Goal: Transaction & Acquisition: Purchase product/service

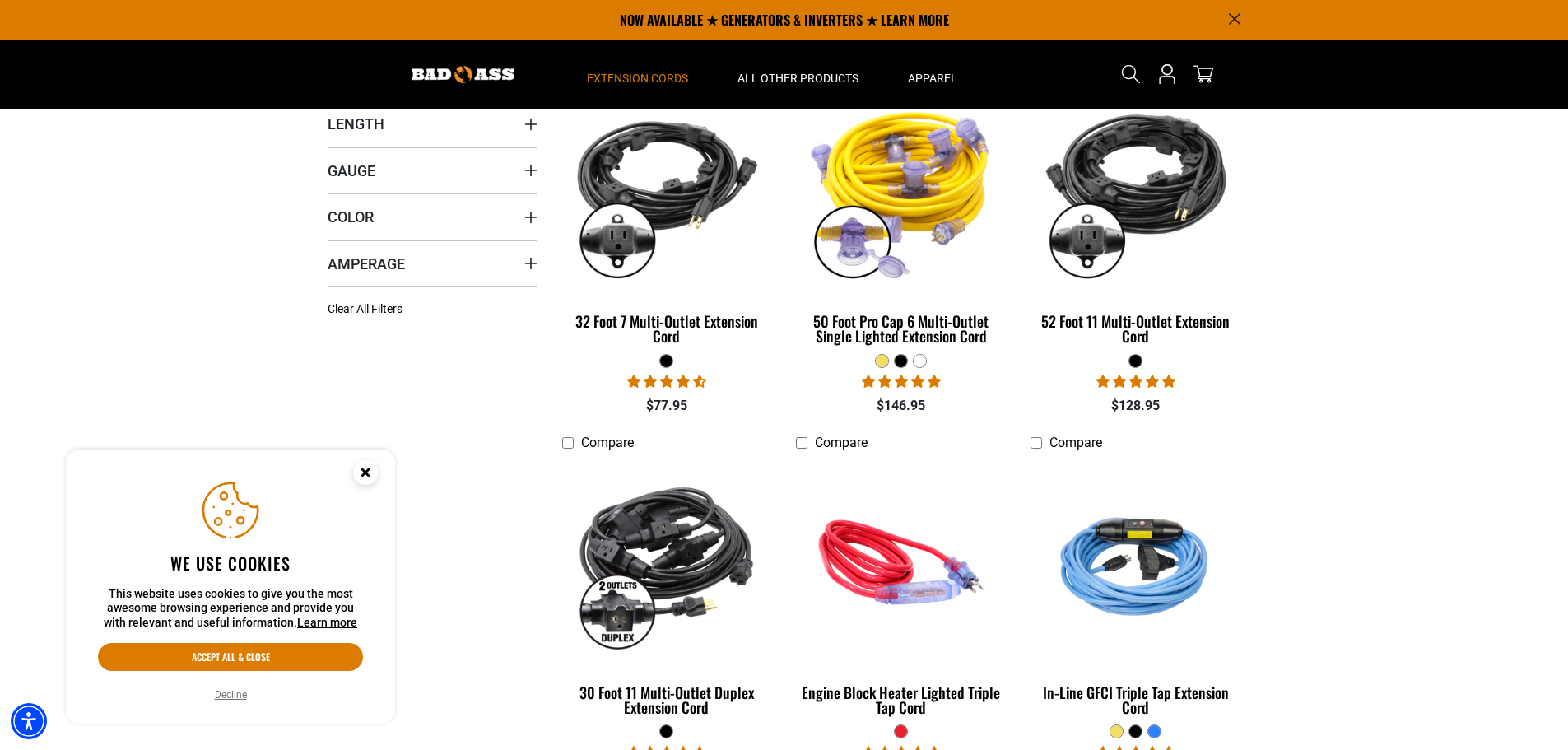
scroll to position [411, 0]
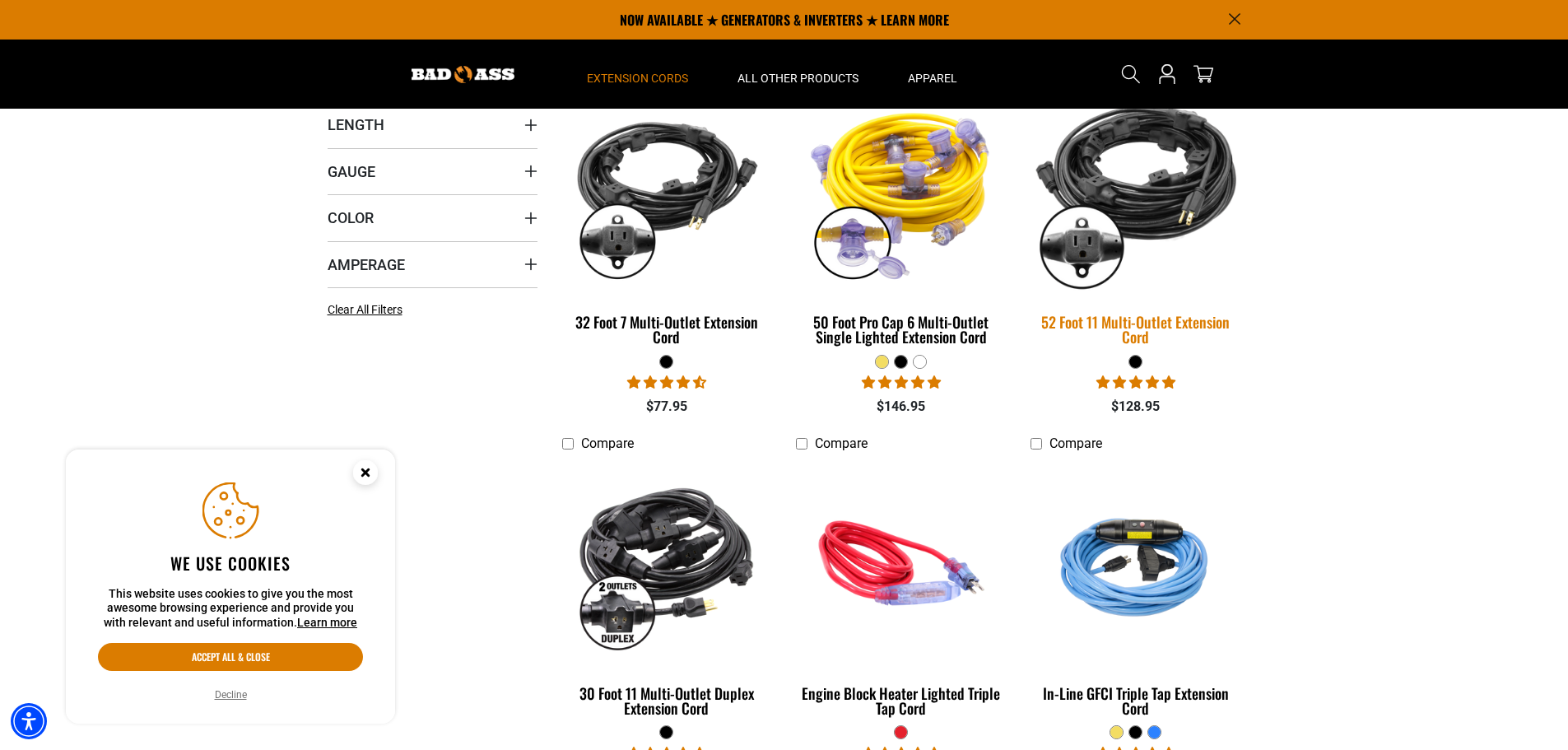
click at [1147, 200] on img at bounding box center [1136, 192] width 230 height 211
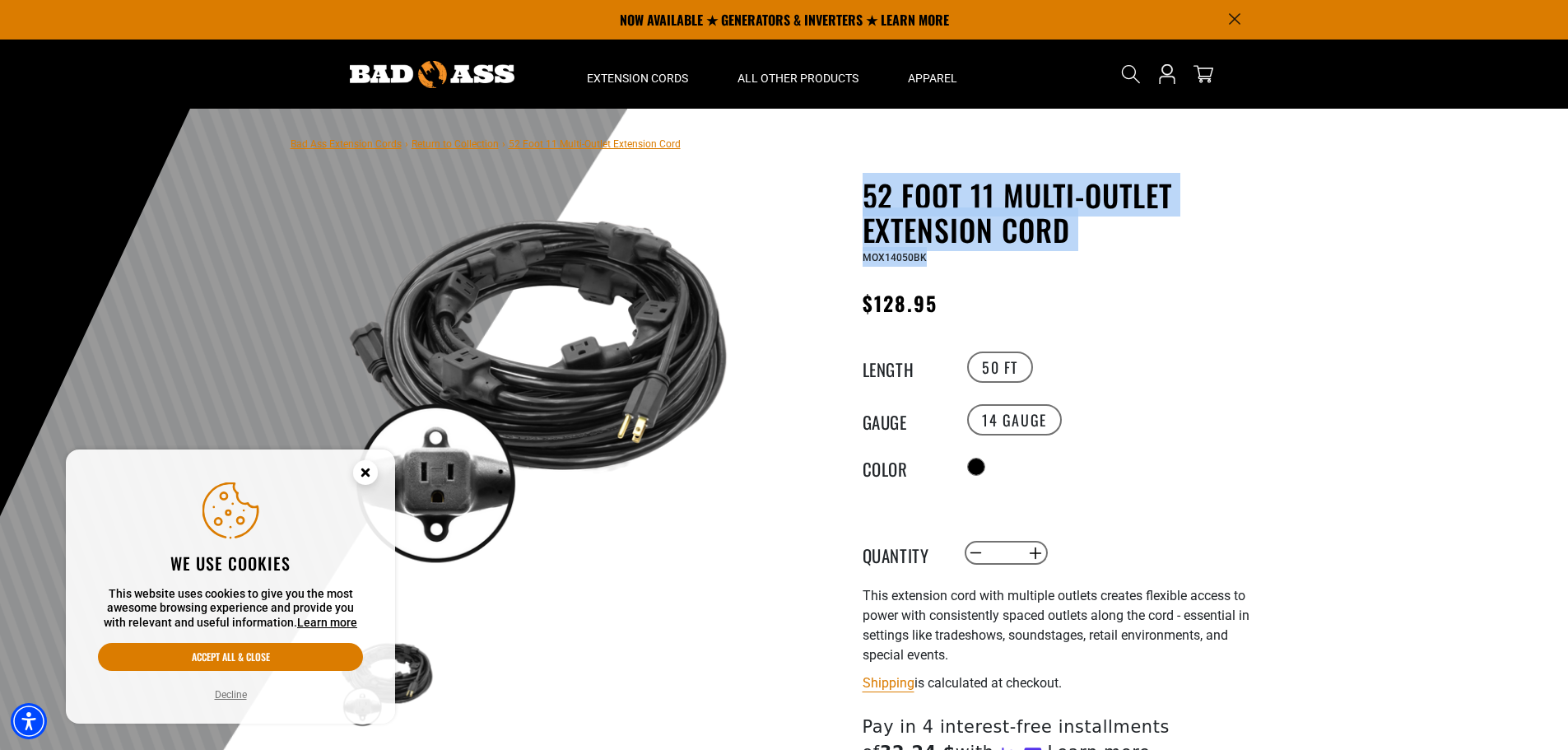
drag, startPoint x: 874, startPoint y: 197, endPoint x: 1095, endPoint y: 255, distance: 228.5
click at [1095, 255] on div "52 Foot 11 Multi-Outlet Extension Cord 52 Foot 11 Multi-Outlet Extension Cord M…" at bounding box center [1063, 222] width 403 height 89
click at [1104, 262] on div "MOX14050BK" at bounding box center [1063, 257] width 403 height 20
